Goal: Task Accomplishment & Management: Manage account settings

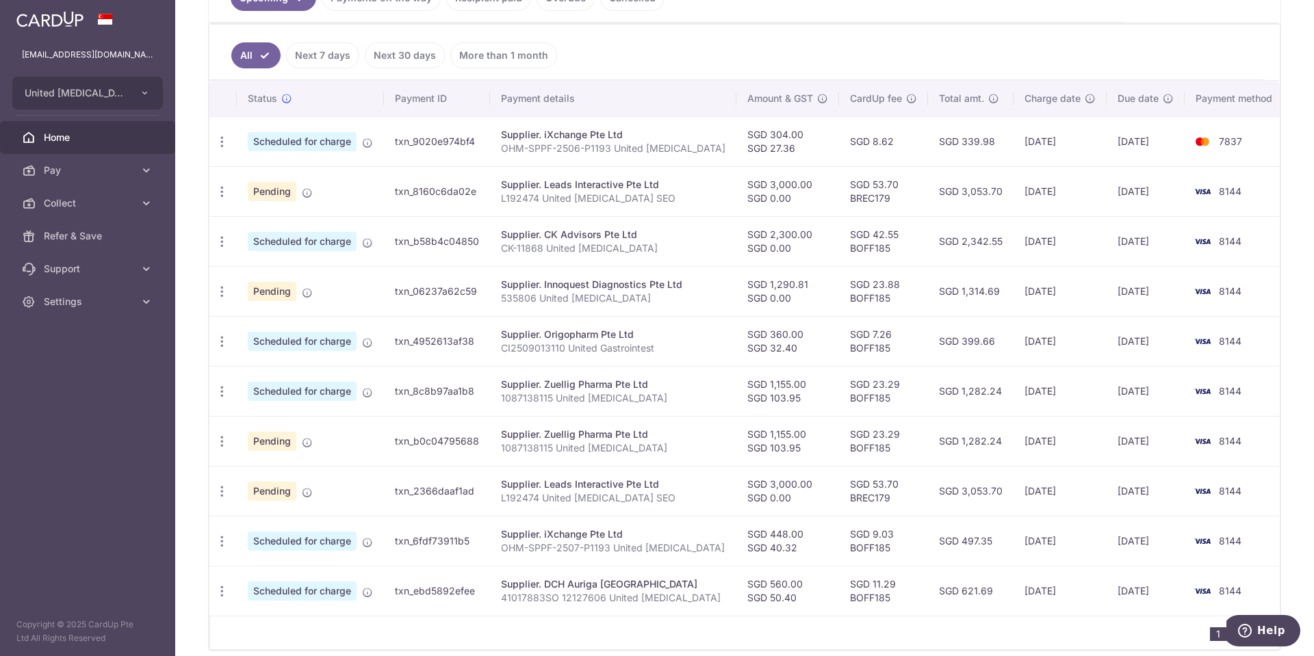
scroll to position [402, 0]
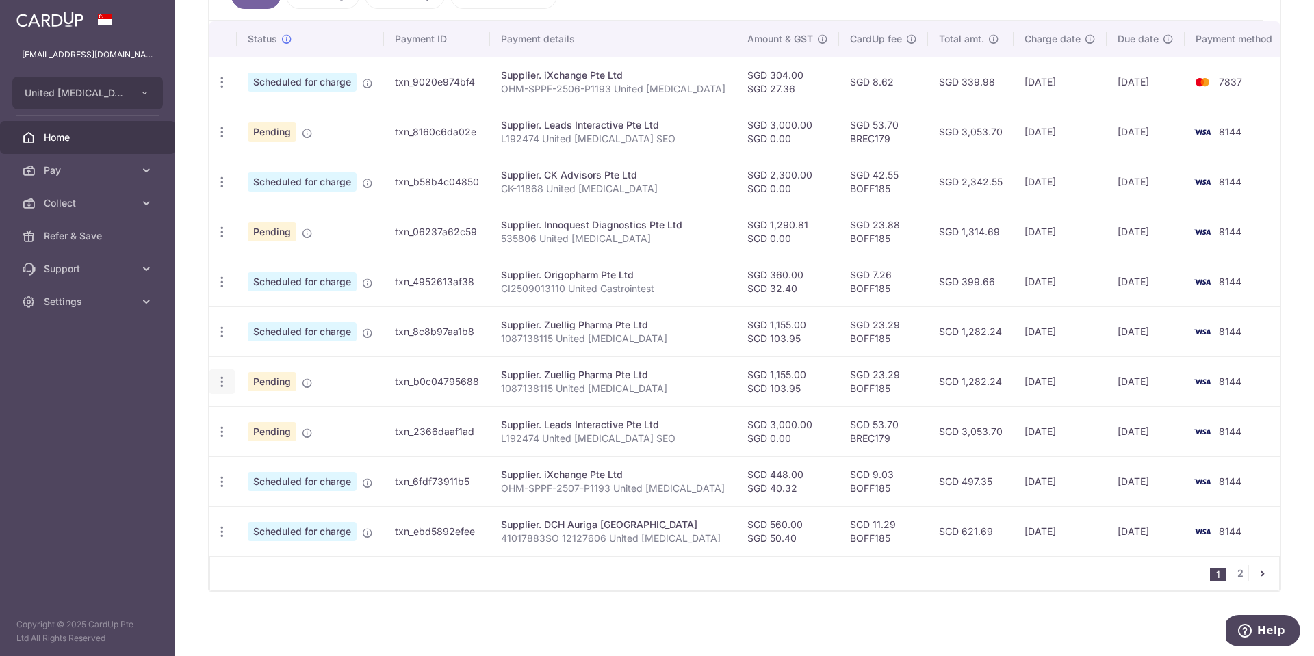
click at [222, 383] on icon "button" at bounding box center [222, 382] width 14 height 14
click at [302, 454] on span "Cancel payment" at bounding box center [295, 453] width 92 height 16
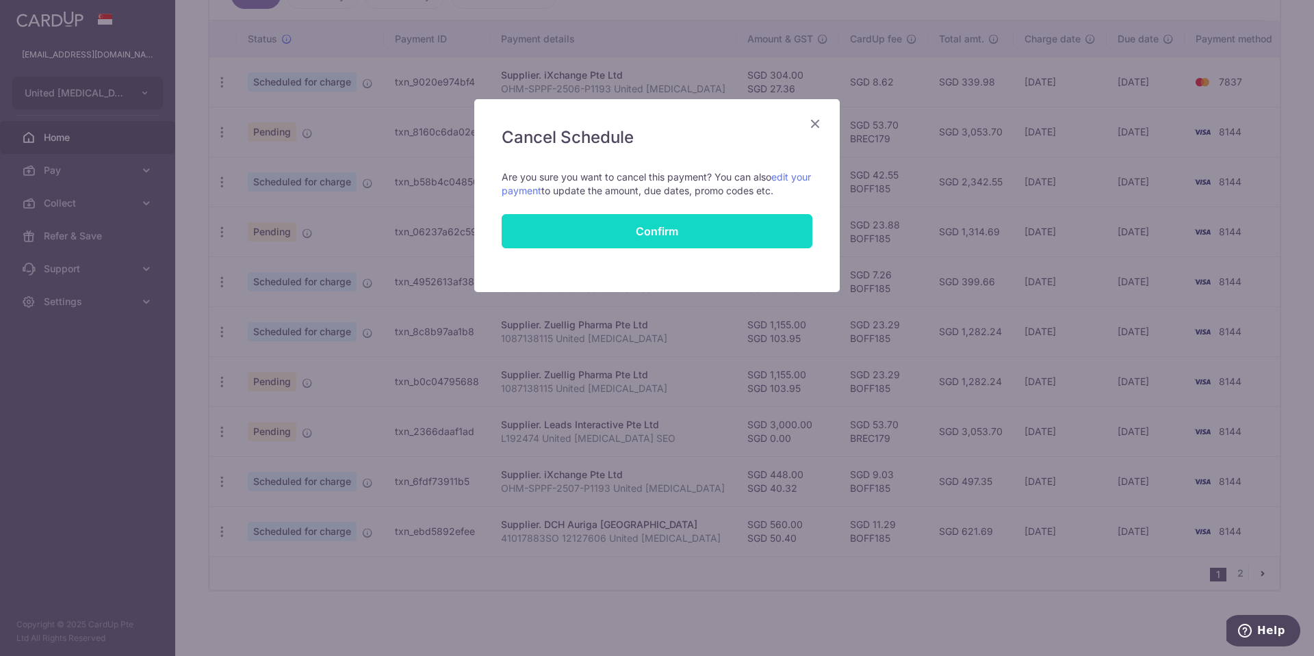
click at [693, 234] on button "Confirm" at bounding box center [657, 231] width 311 height 34
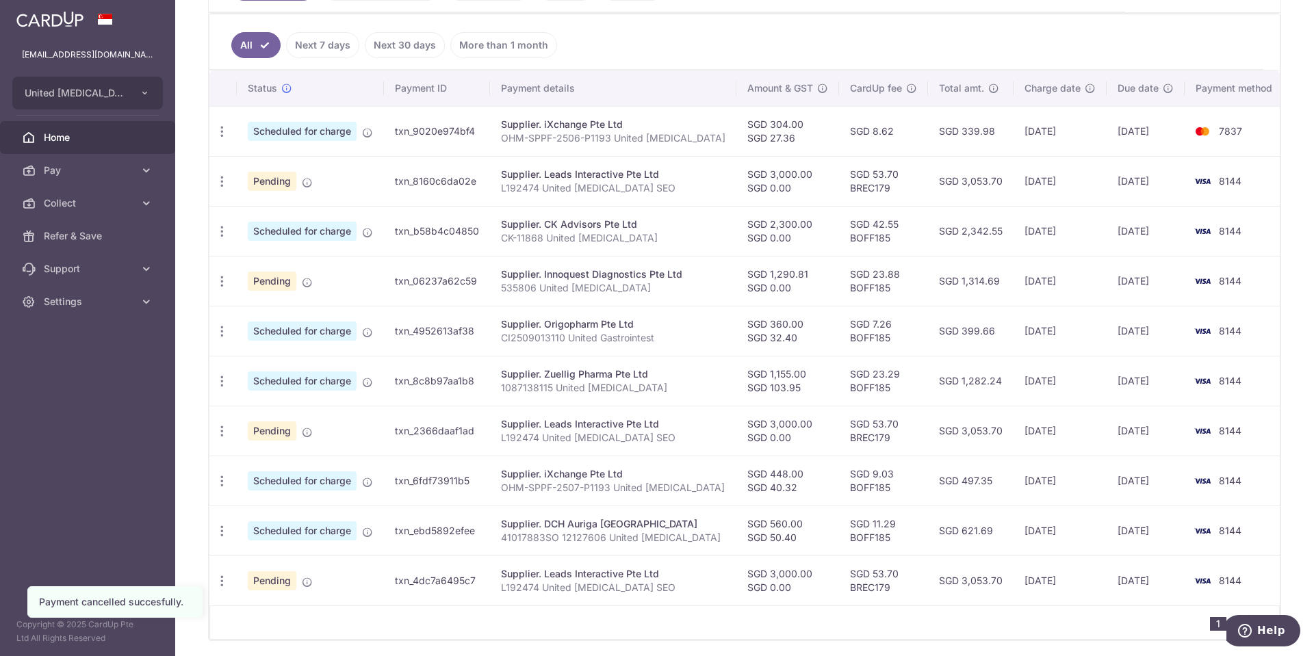
scroll to position [402, 0]
